Goal: Entertainment & Leisure: Browse casually

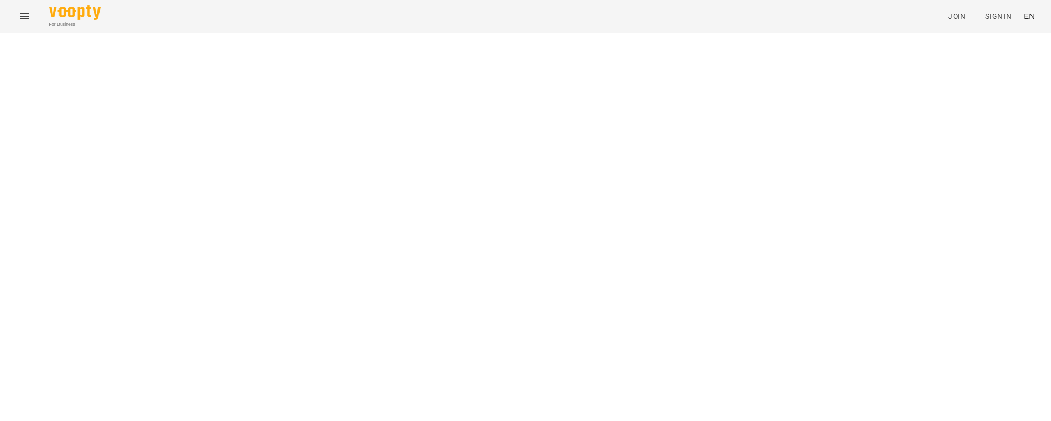
click at [23, 22] on icon "Menu" at bounding box center [24, 16] width 12 height 12
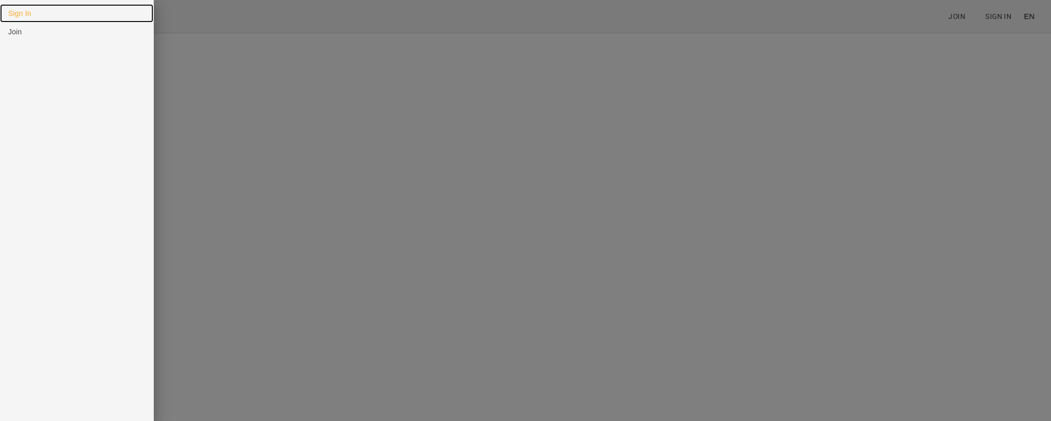
click at [1, 8] on link "Sign In" at bounding box center [76, 13] width 153 height 18
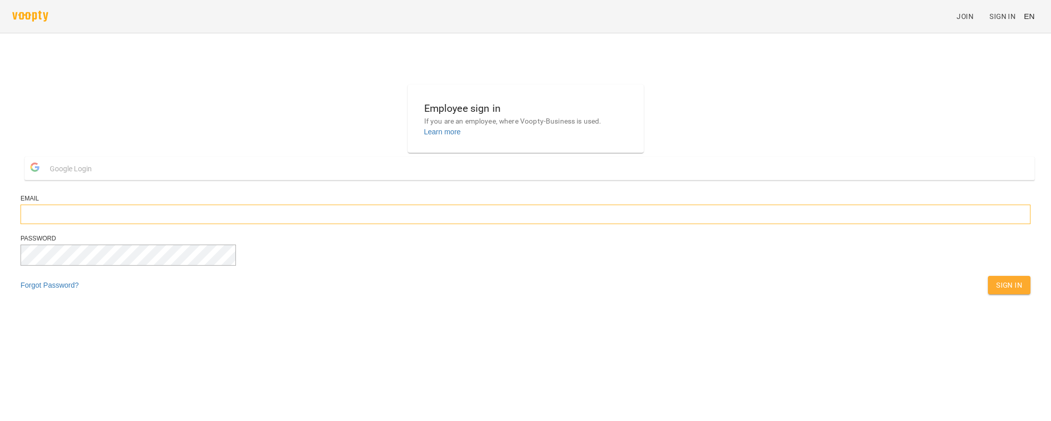
type input "**********"
click at [988, 295] on button "Sign In" at bounding box center [1009, 285] width 43 height 18
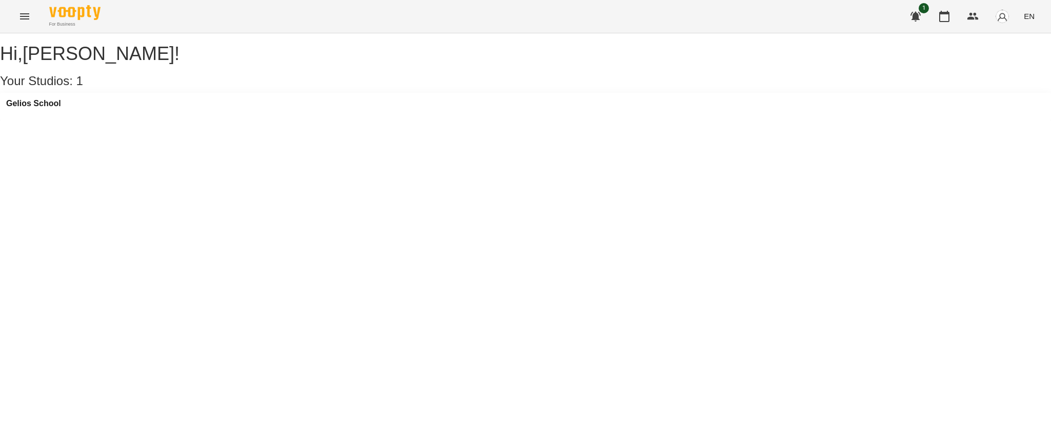
click at [1028, 18] on span "EN" at bounding box center [1029, 16] width 11 height 11
click at [1018, 62] on div "Українська" at bounding box center [1010, 58] width 52 height 18
click at [19, 8] on button "Menu" at bounding box center [24, 16] width 25 height 25
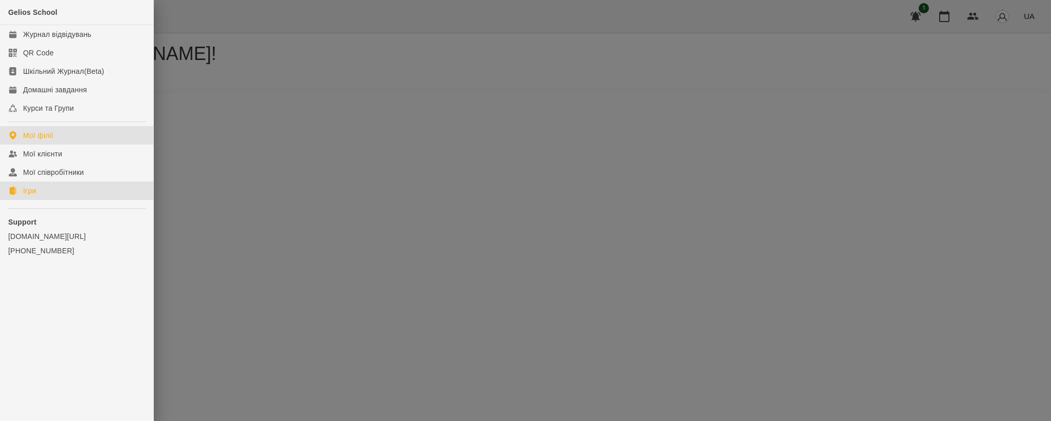
click at [48, 195] on link "Ігри" at bounding box center [76, 191] width 153 height 18
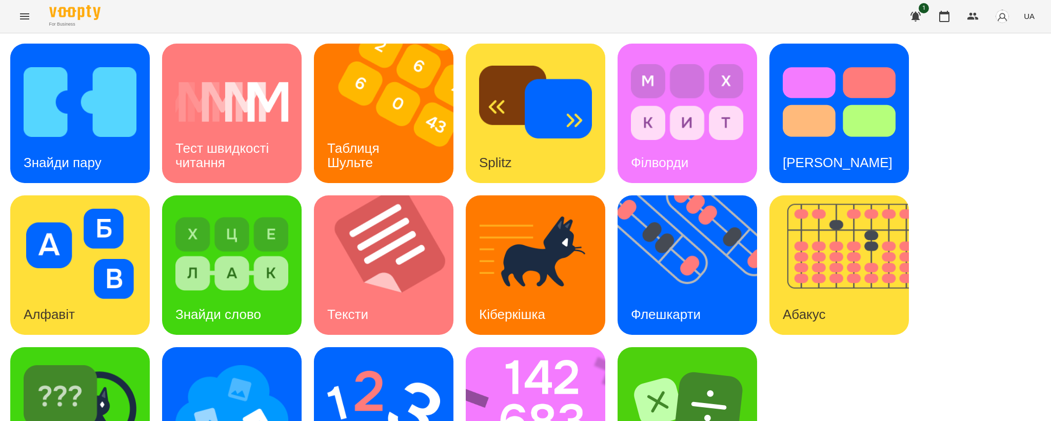
scroll to position [6, 0]
click at [77, 86] on img at bounding box center [80, 102] width 113 height 90
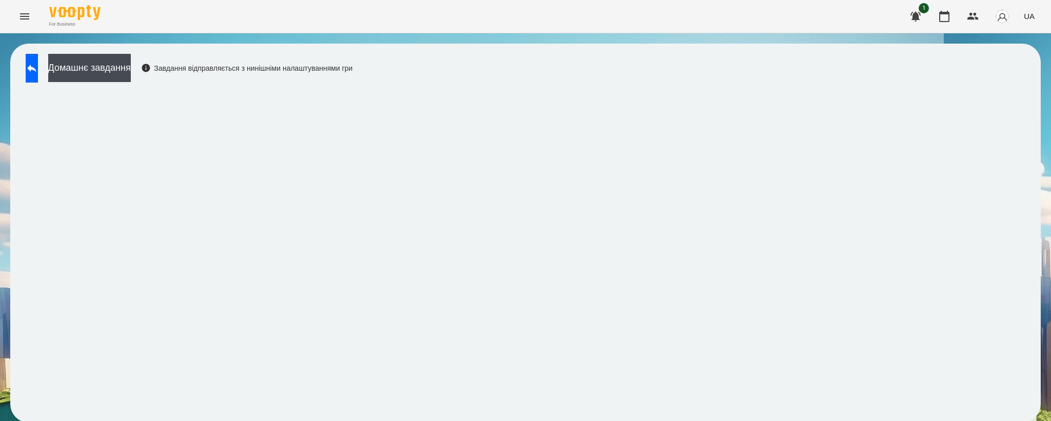
scroll to position [2, 0]
click at [36, 66] on icon at bounding box center [31, 69] width 9 height 8
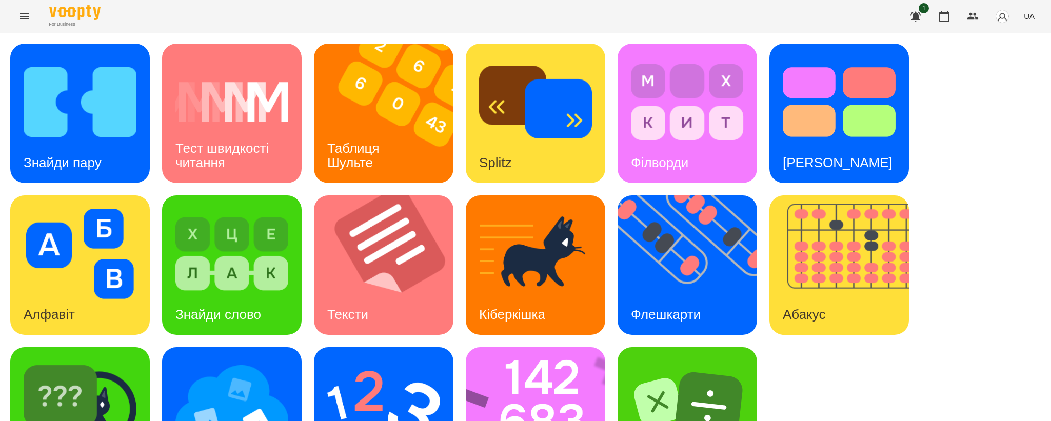
scroll to position [76, 0]
click at [158, 324] on div "Знайди пару Тест швидкості читання Таблиця [PERSON_NAME] Splitz Філворди Тест С…" at bounding box center [525, 265] width 1031 height 443
click at [178, 361] on img at bounding box center [231, 406] width 113 height 90
